Goal: Task Accomplishment & Management: Use online tool/utility

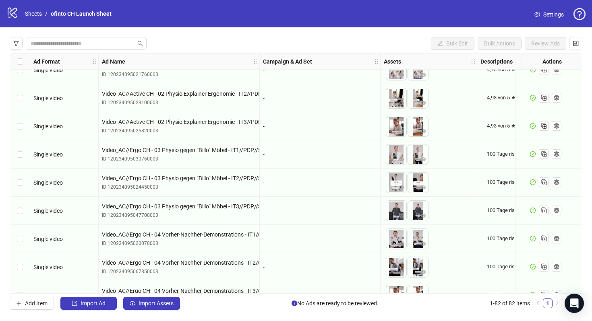
scroll to position [2090, 0]
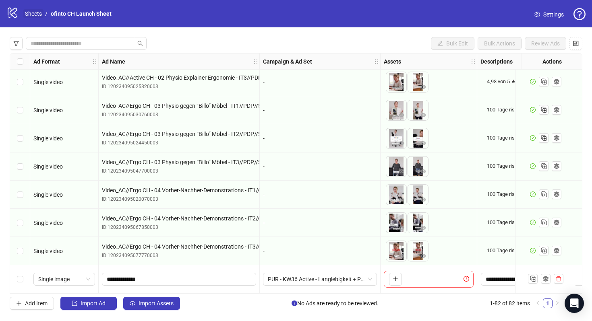
click at [33, 12] on link "Sheets" at bounding box center [33, 13] width 20 height 9
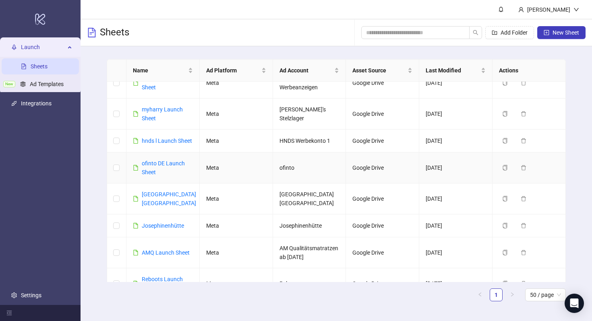
scroll to position [22, 0]
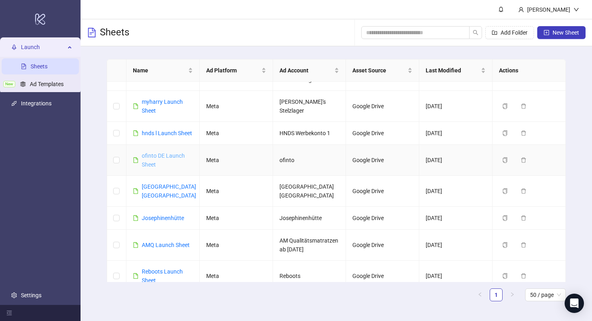
click at [171, 155] on link "ofinto DE Launch Sheet" at bounding box center [163, 160] width 43 height 15
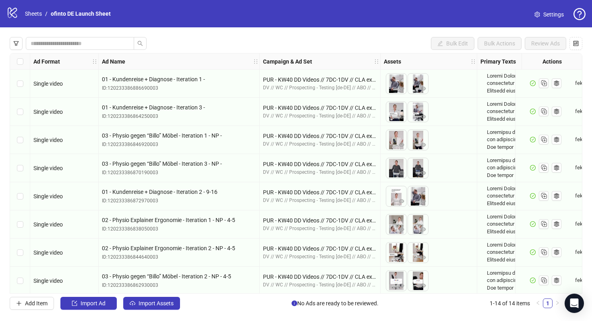
scroll to position [174, 0]
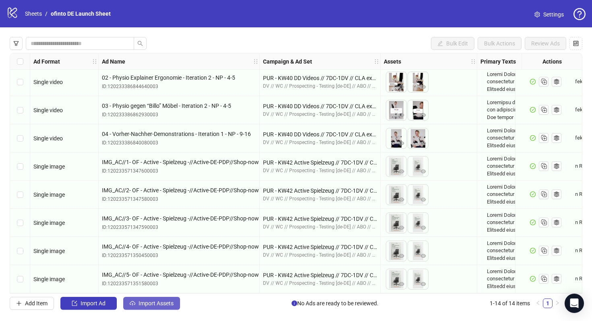
click at [163, 302] on span "Import Assets" at bounding box center [155, 303] width 35 height 6
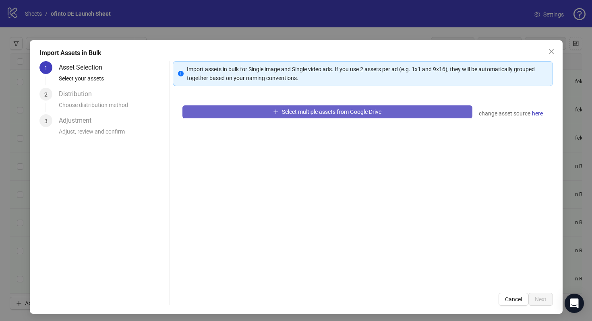
click at [377, 109] on span "Select multiple assets from Google Drive" at bounding box center [331, 112] width 99 height 6
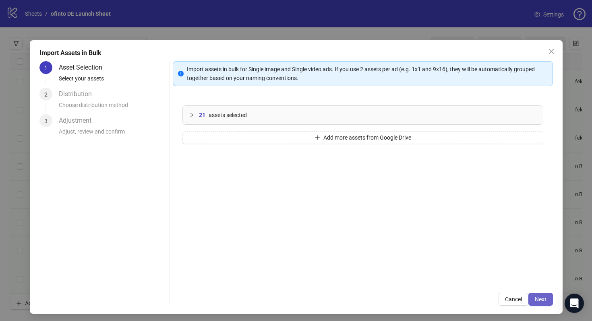
click at [539, 302] on span "Next" at bounding box center [541, 299] width 12 height 6
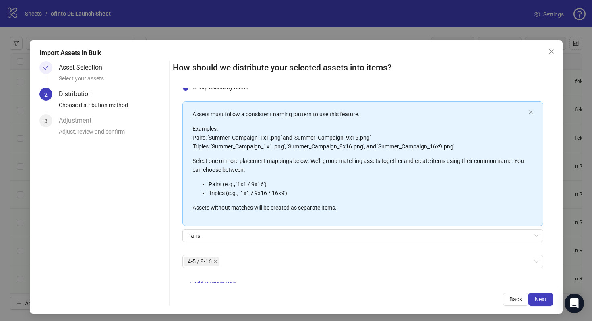
scroll to position [50, 0]
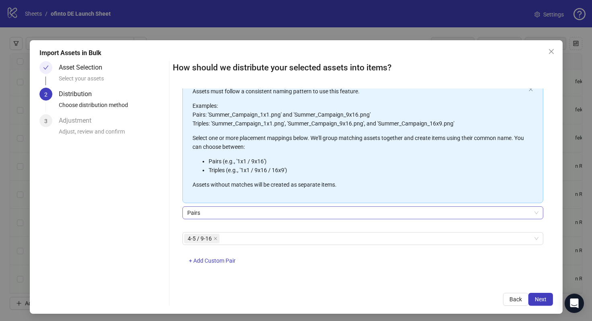
click at [253, 213] on span "Pairs" at bounding box center [362, 213] width 351 height 12
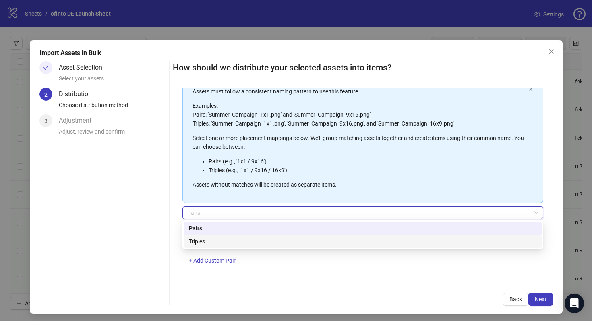
click at [252, 241] on div "Triples" at bounding box center [363, 241] width 348 height 9
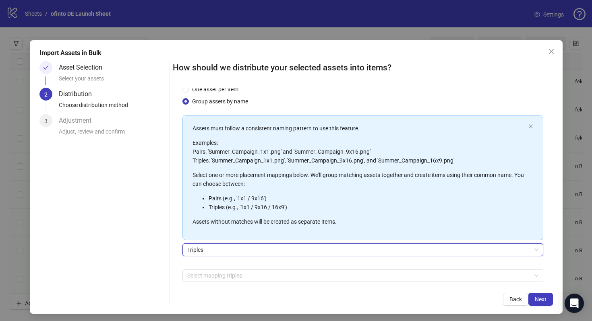
scroll to position [25, 0]
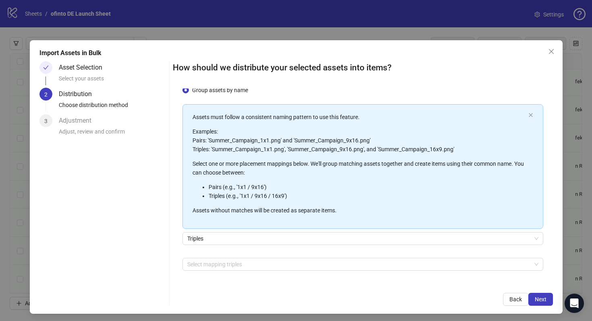
click at [95, 73] on div "Asset Selection" at bounding box center [84, 67] width 50 height 13
click at [90, 68] on div "Asset Selection" at bounding box center [84, 67] width 50 height 13
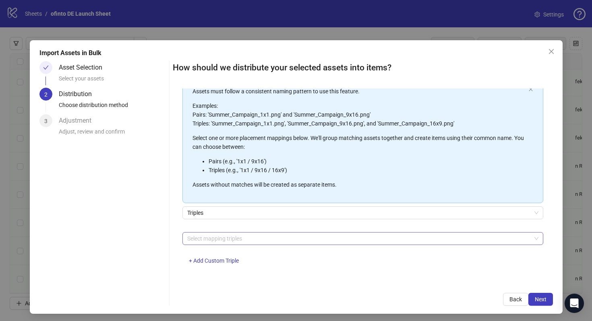
click at [277, 234] on div at bounding box center [358, 238] width 349 height 11
click at [281, 250] on div "Select mapping triples + Add Custom Triple" at bounding box center [362, 253] width 361 height 42
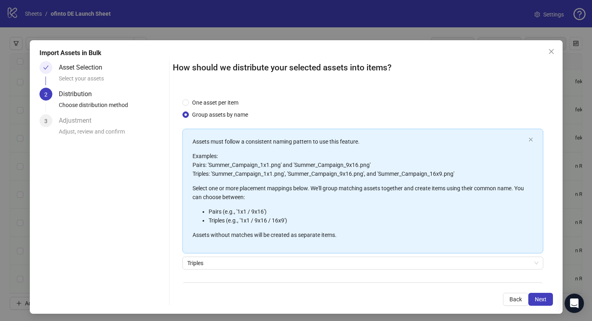
click at [76, 114] on div "Adjustment" at bounding box center [78, 120] width 39 height 13
click at [556, 51] on span "Close" at bounding box center [551, 51] width 13 height 6
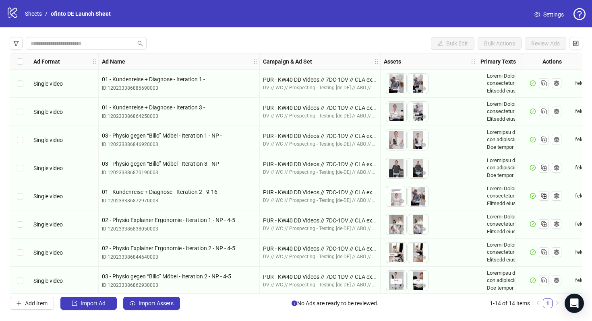
scroll to position [174, 0]
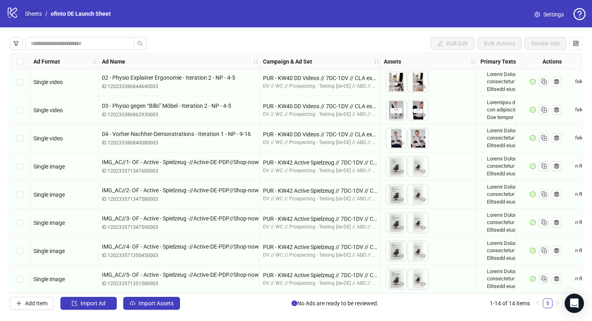
click at [34, 14] on link "Sheets" at bounding box center [33, 13] width 20 height 9
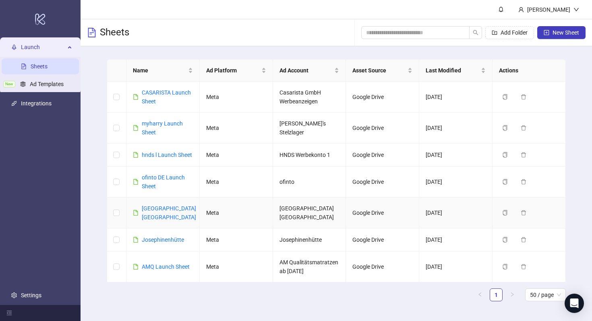
scroll to position [226, 0]
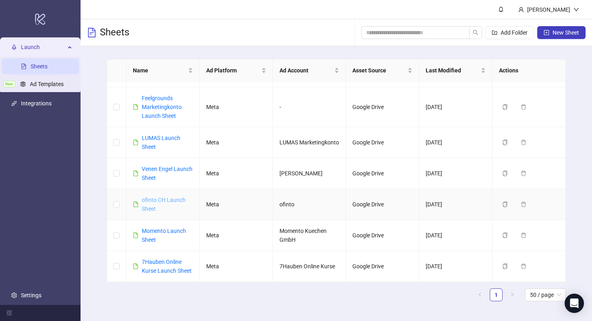
click at [167, 202] on link "ofinto CH Launch Sheet" at bounding box center [164, 204] width 44 height 15
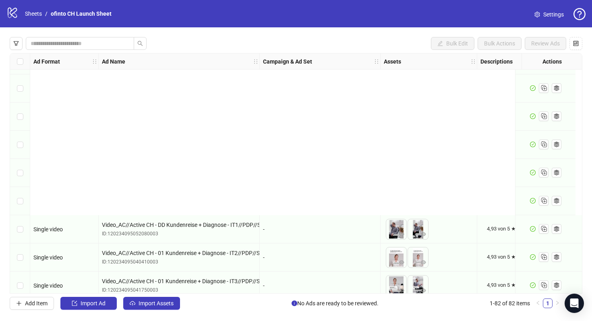
scroll to position [2090, 0]
